Goal: Navigation & Orientation: Understand site structure

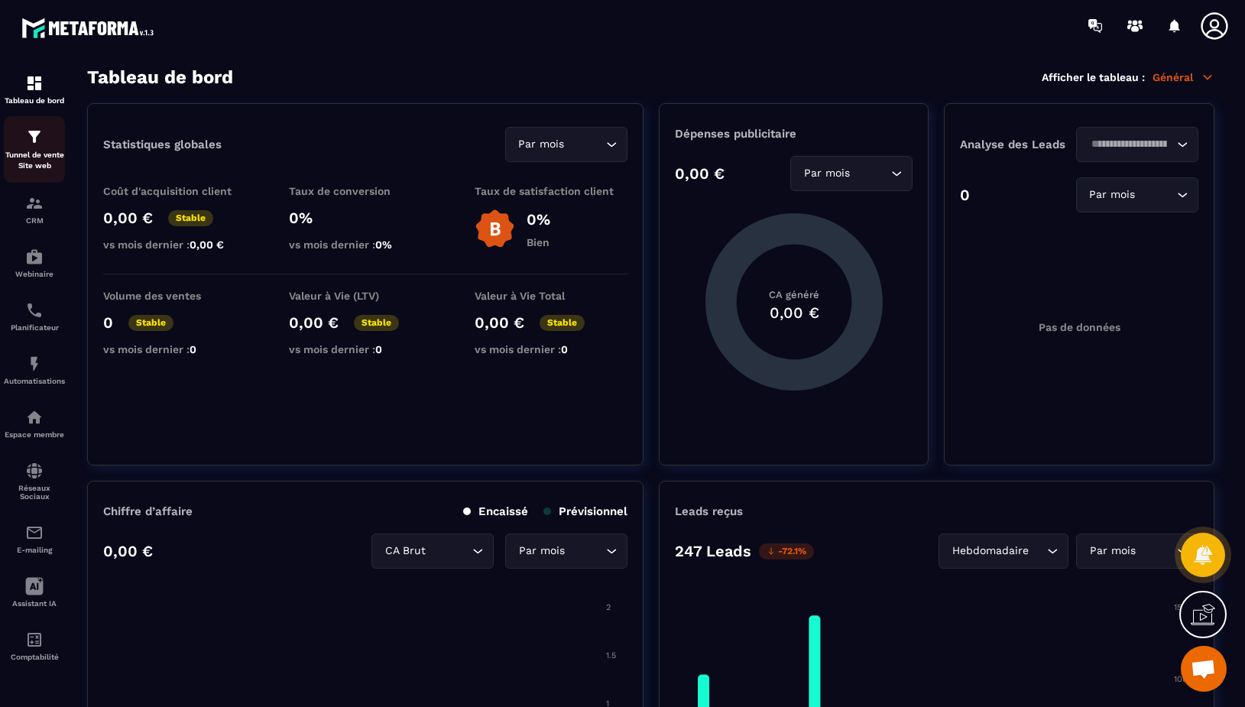
click at [57, 170] on p "Tunnel de vente Site web" at bounding box center [34, 160] width 61 height 21
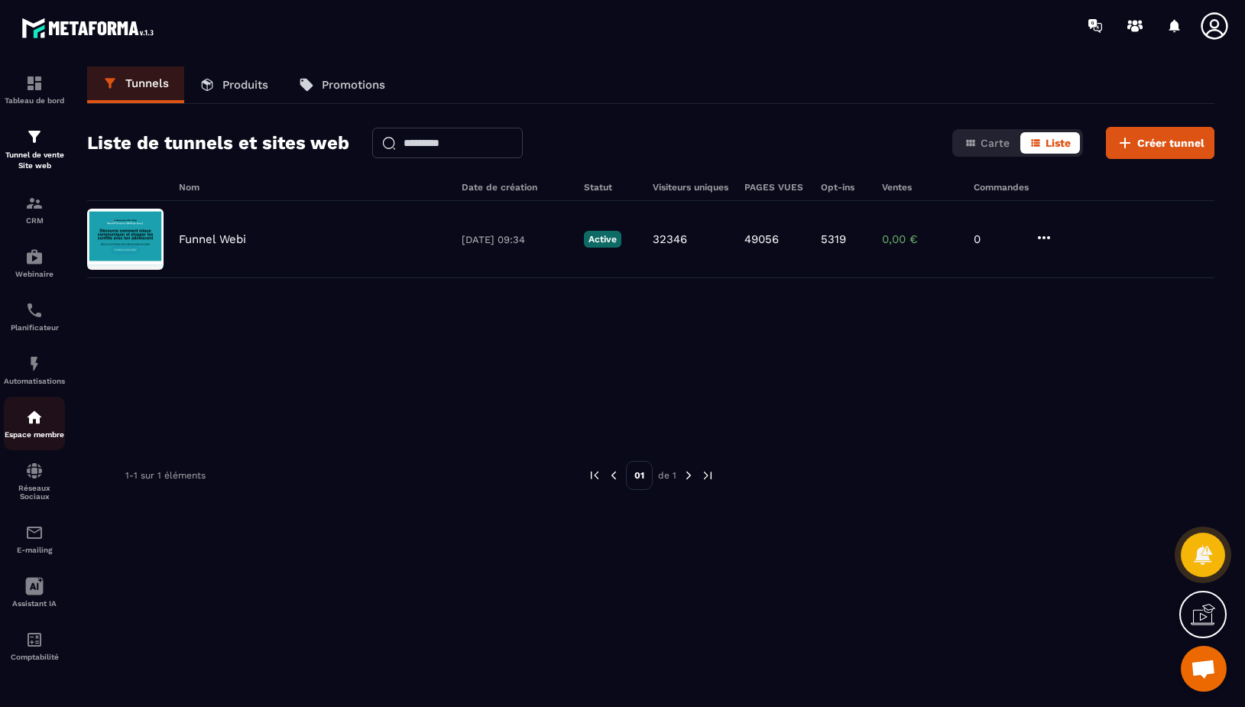
click at [43, 413] on img at bounding box center [34, 417] width 18 height 18
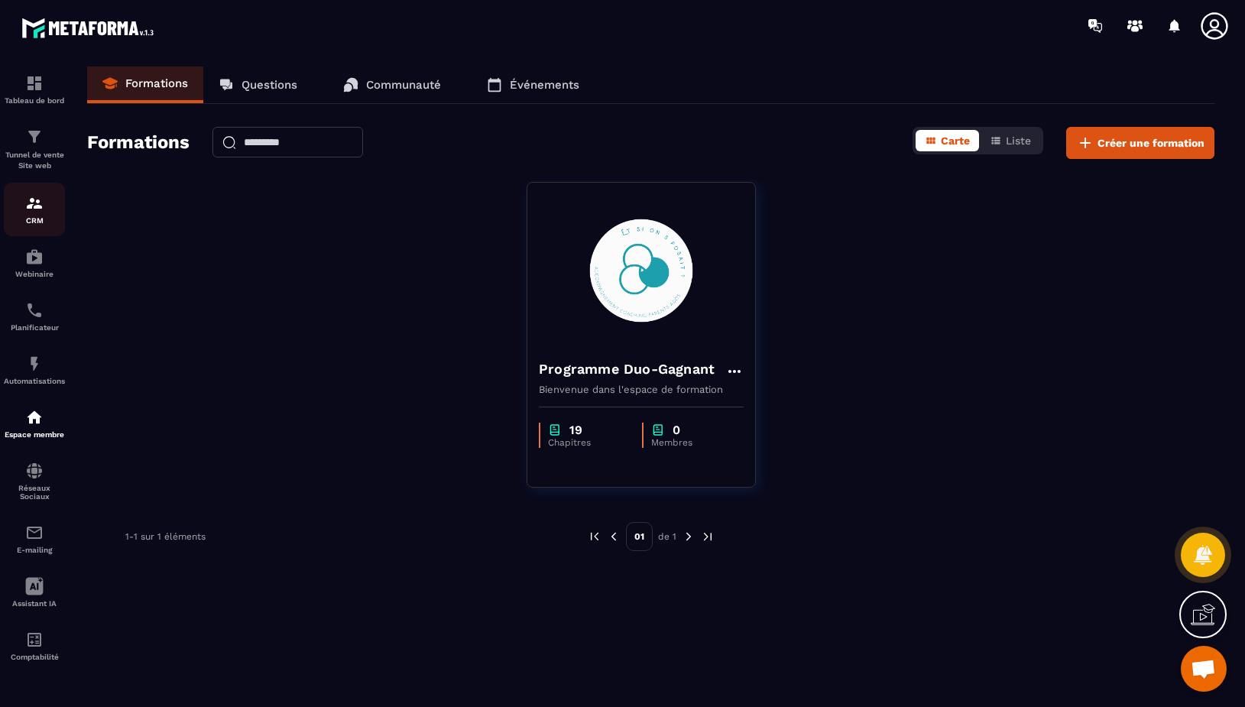
click at [30, 216] on div "CRM" at bounding box center [34, 209] width 61 height 31
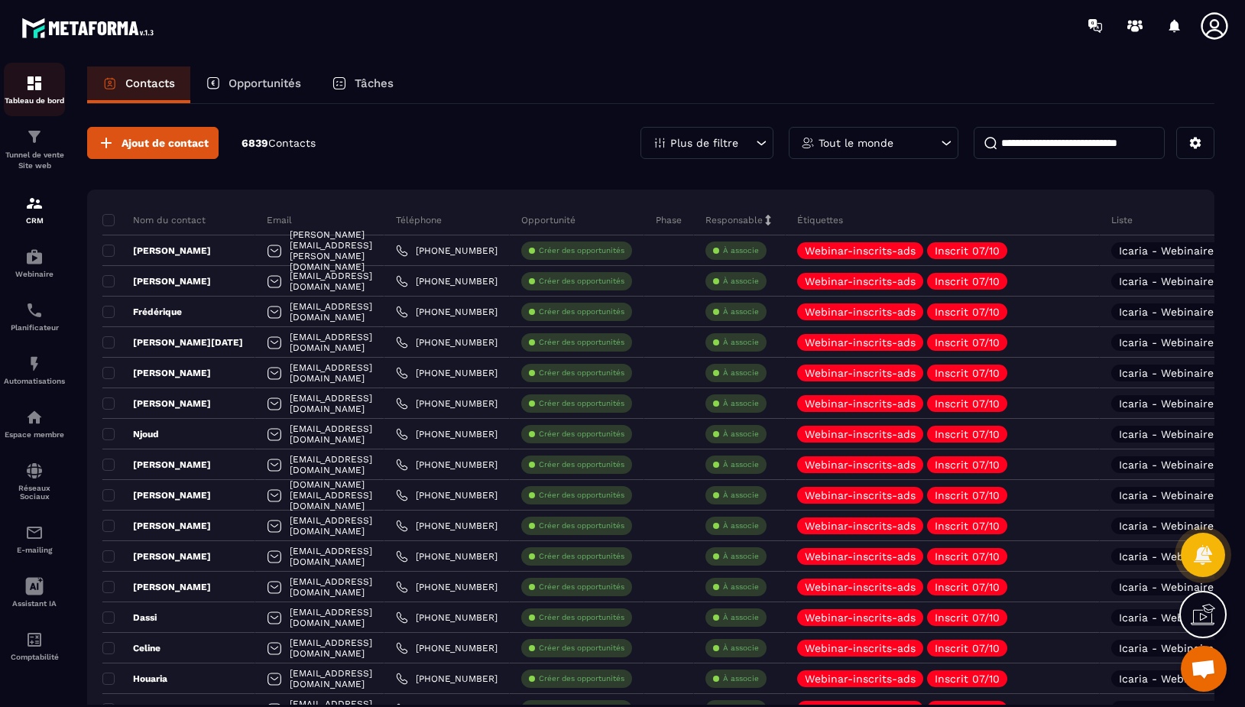
click at [40, 99] on p "Tableau de bord" at bounding box center [34, 100] width 61 height 8
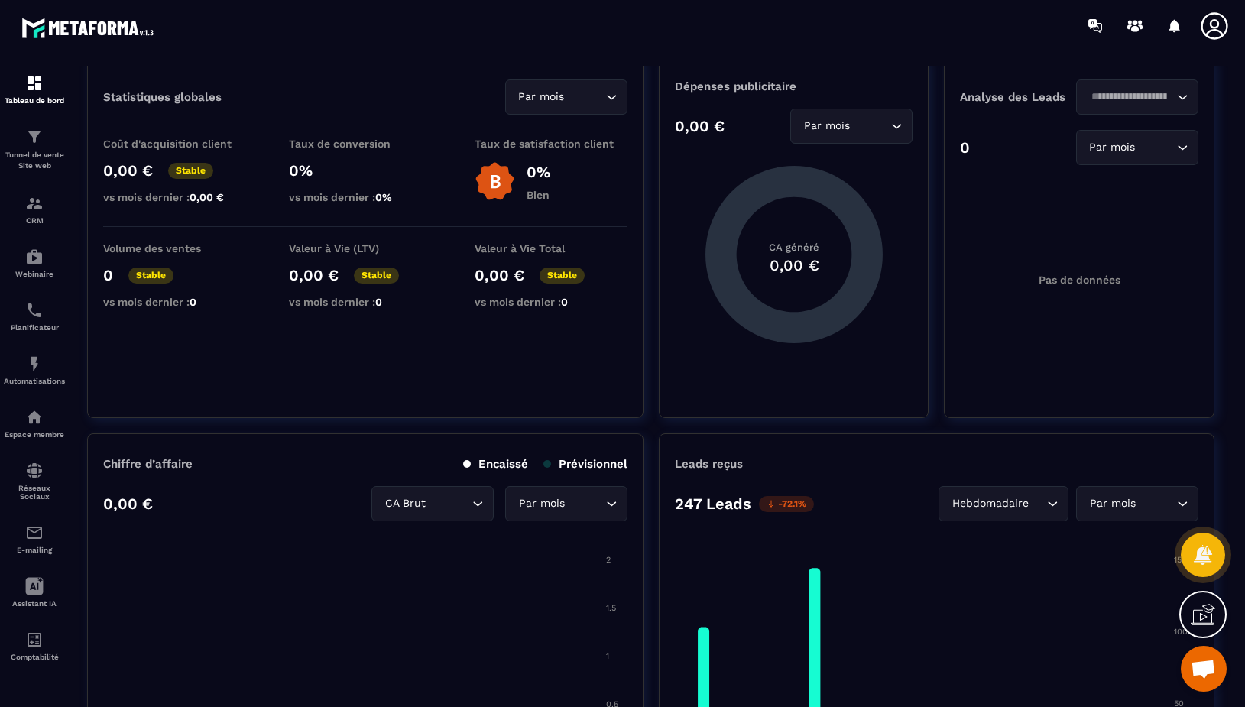
scroll to position [436, 0]
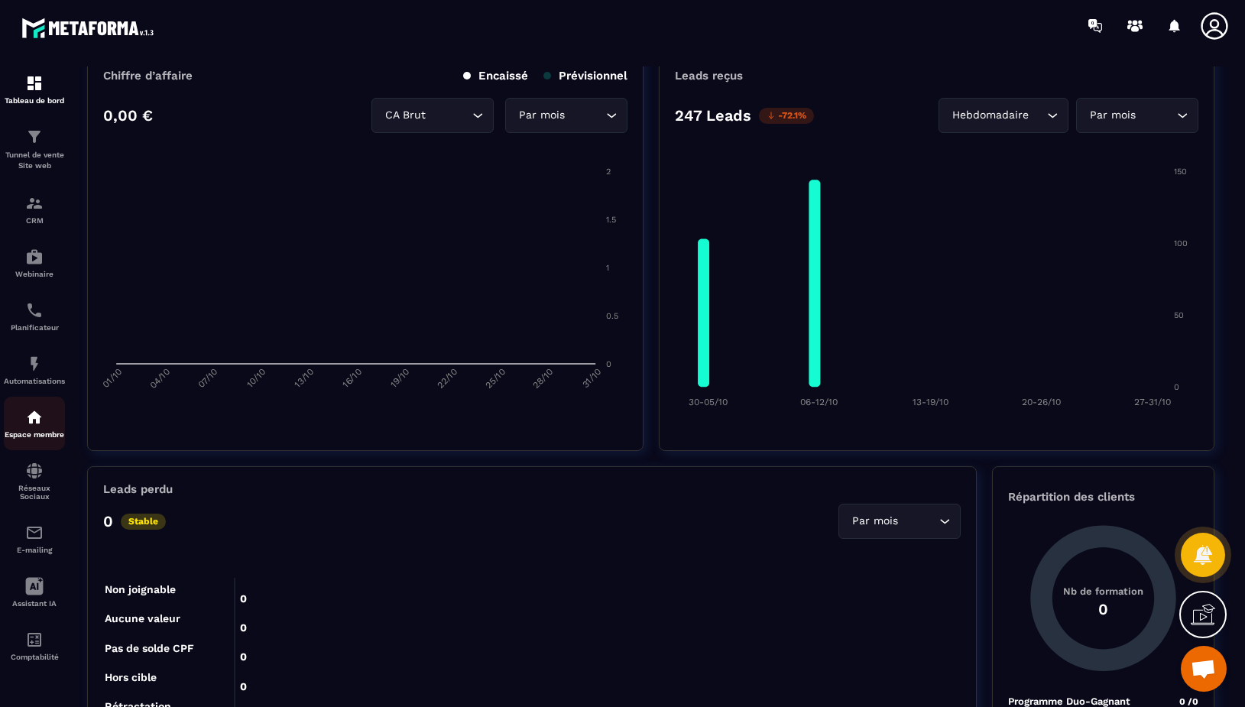
click at [32, 430] on p "Espace membre" at bounding box center [34, 434] width 61 height 8
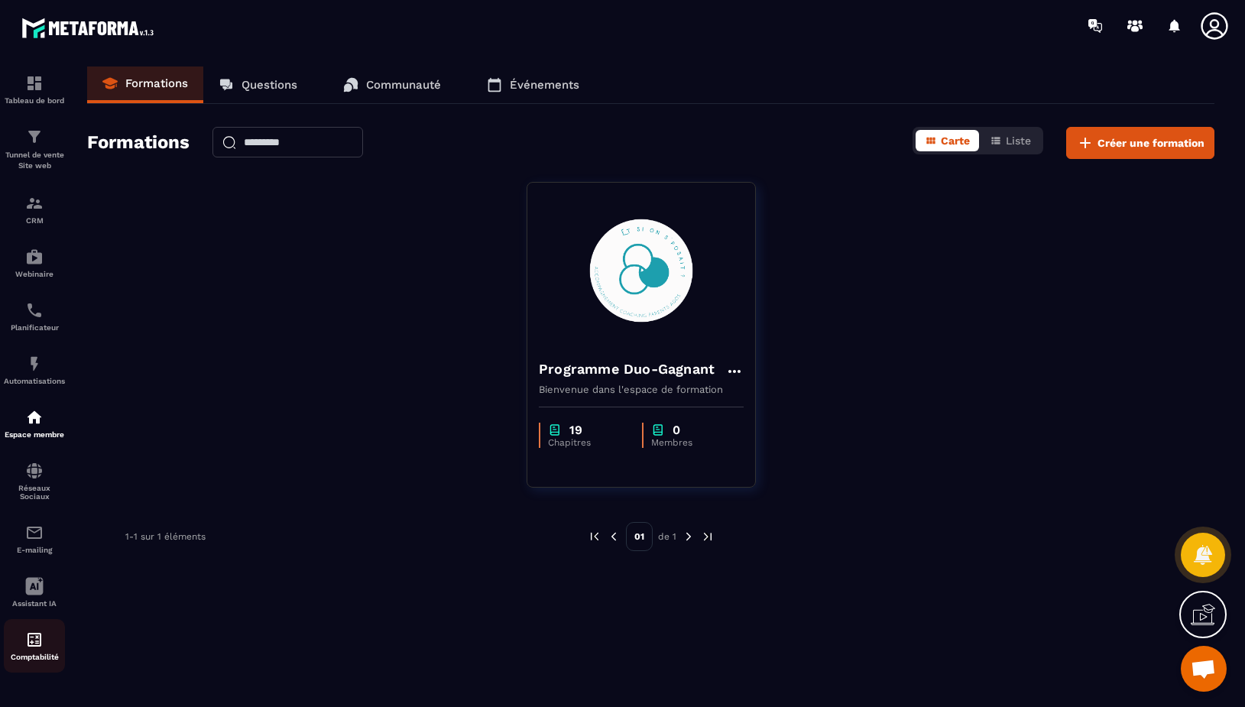
click at [46, 651] on div "Comptabilité" at bounding box center [34, 645] width 61 height 31
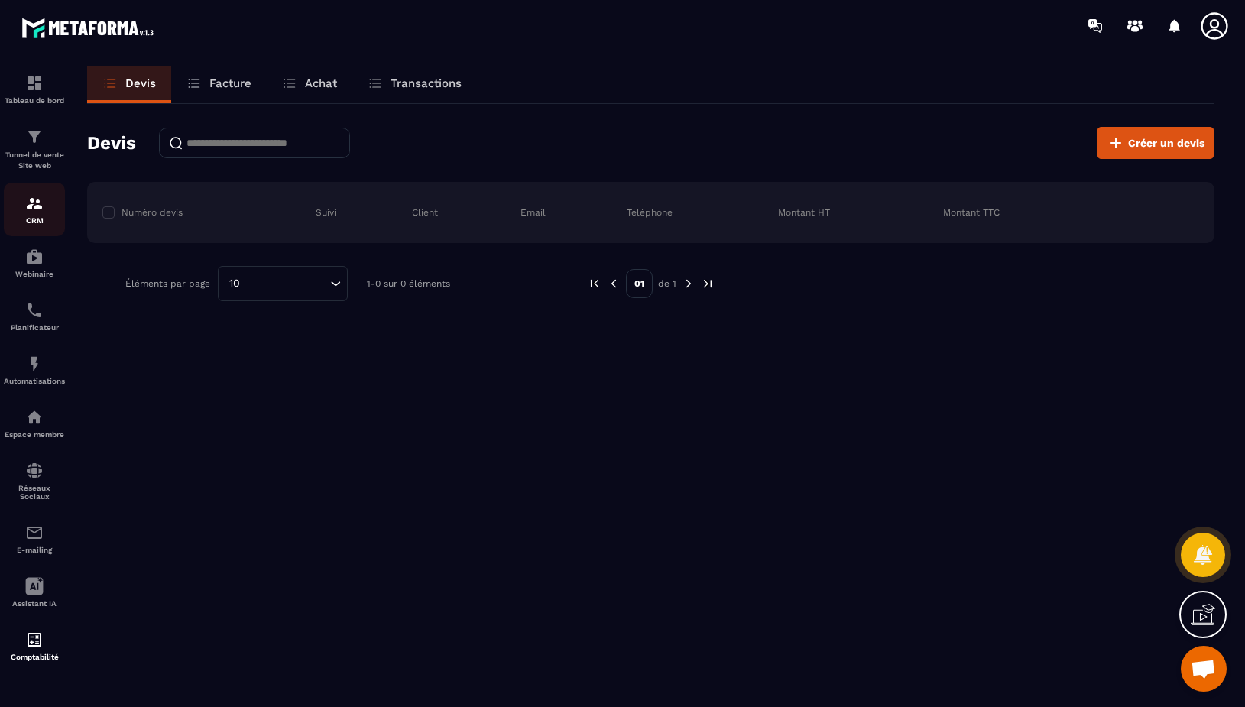
click at [34, 201] on img at bounding box center [34, 203] width 18 height 18
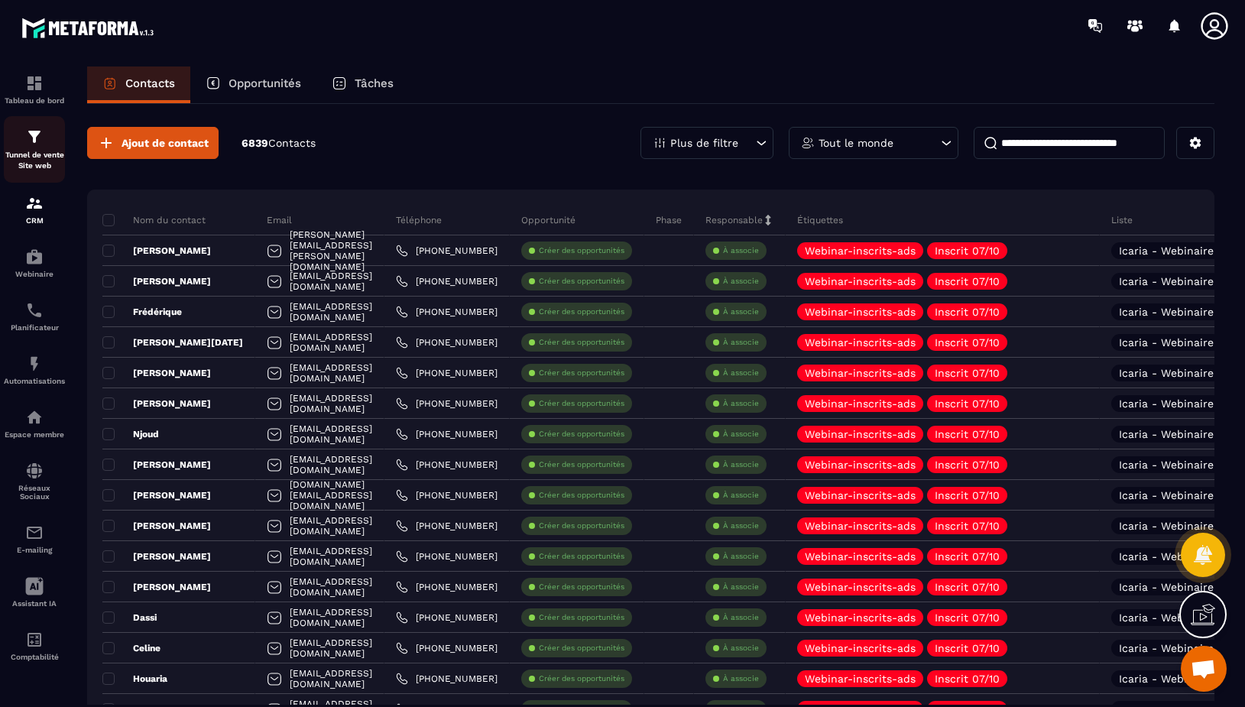
click at [26, 159] on p "Tunnel de vente Site web" at bounding box center [34, 160] width 61 height 21
